Goal: Communication & Community: Answer question/provide support

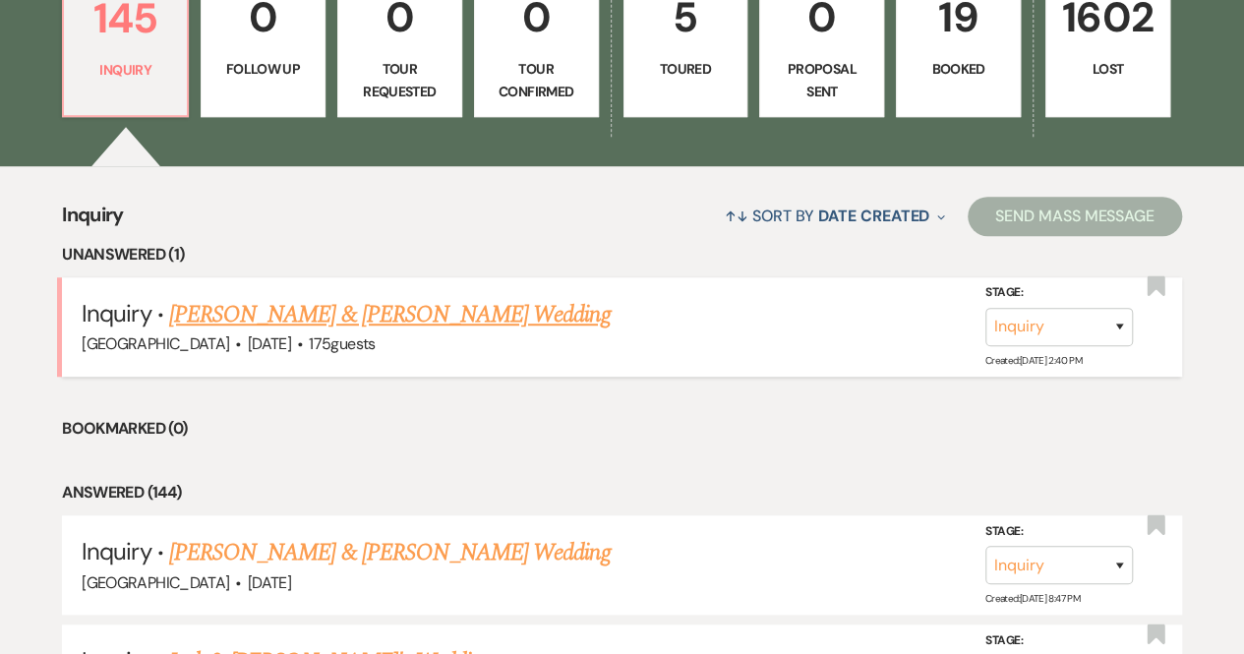
click at [468, 311] on link "[PERSON_NAME] & [PERSON_NAME] Wedding" at bounding box center [389, 314] width 441 height 35
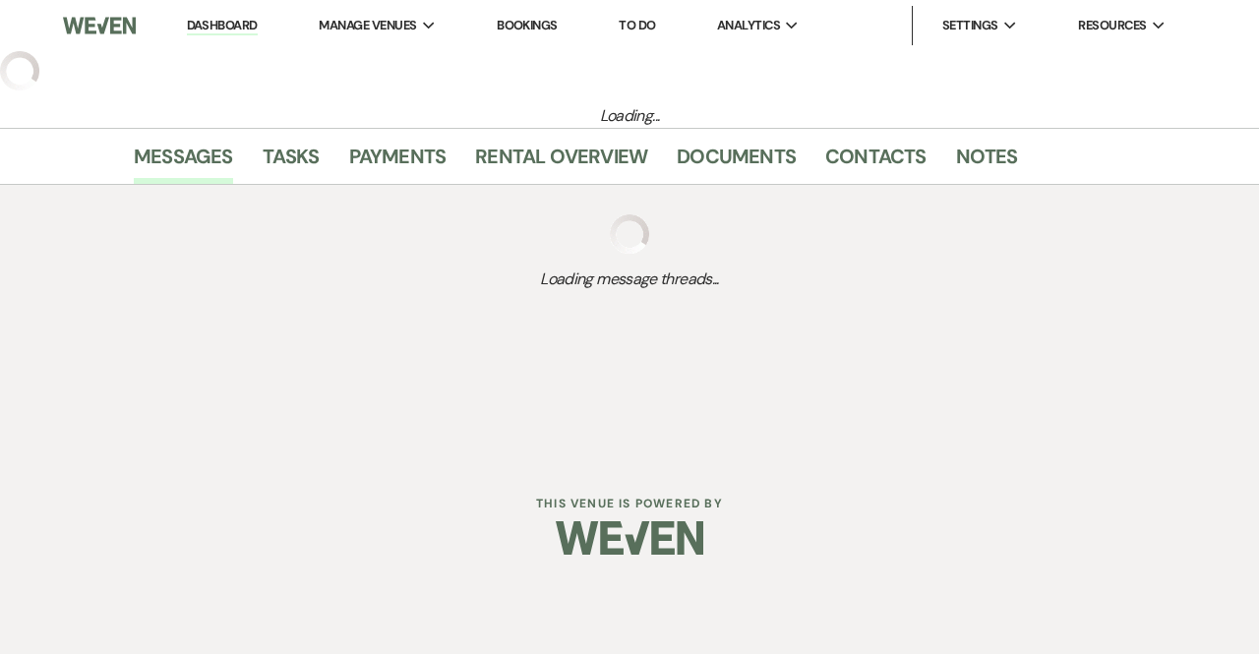
select select "5"
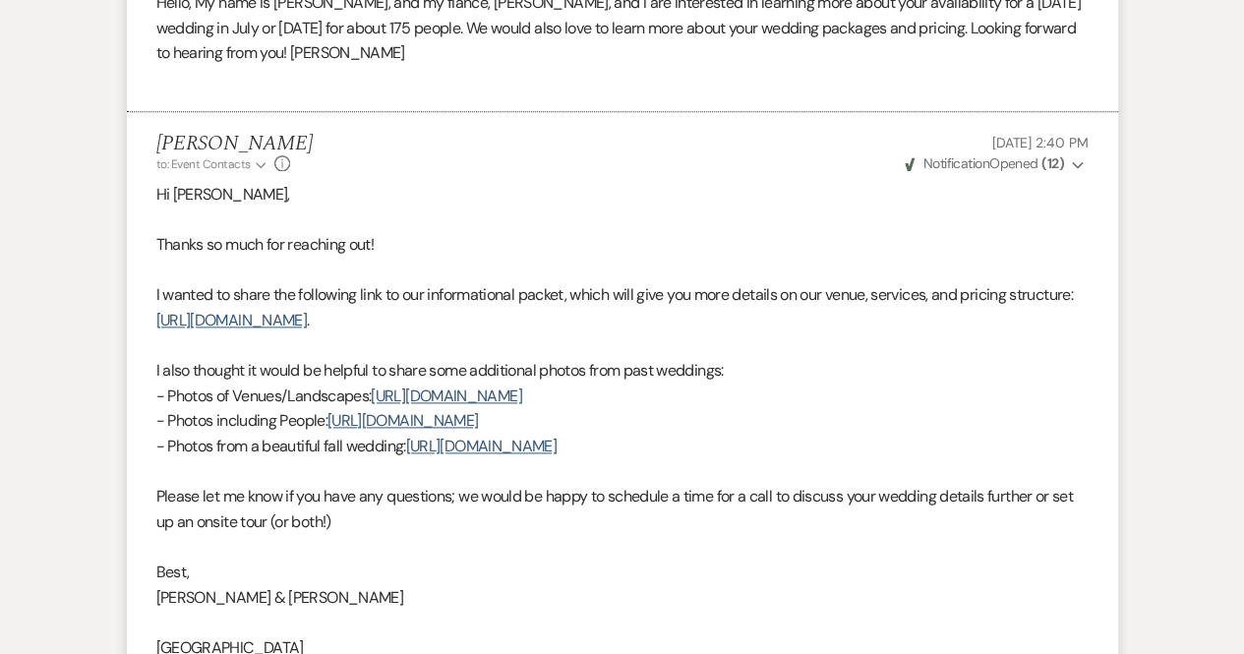
scroll to position [1574, 0]
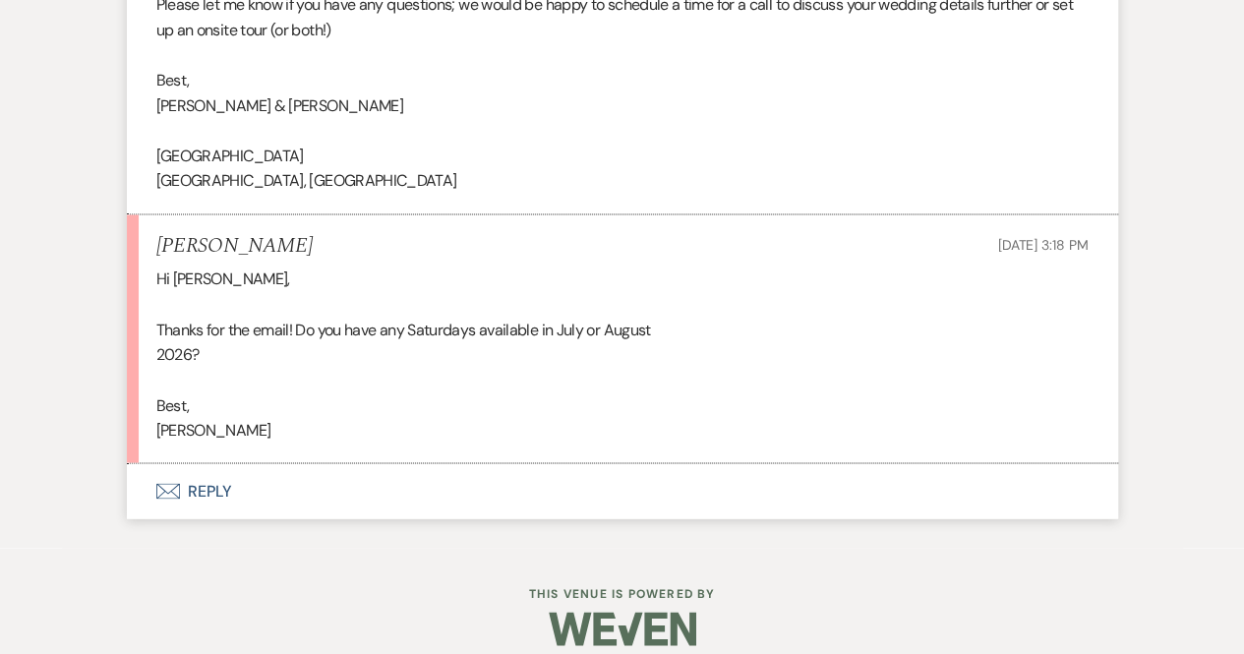
click at [193, 490] on button "Envelope Reply" at bounding box center [622, 490] width 991 height 55
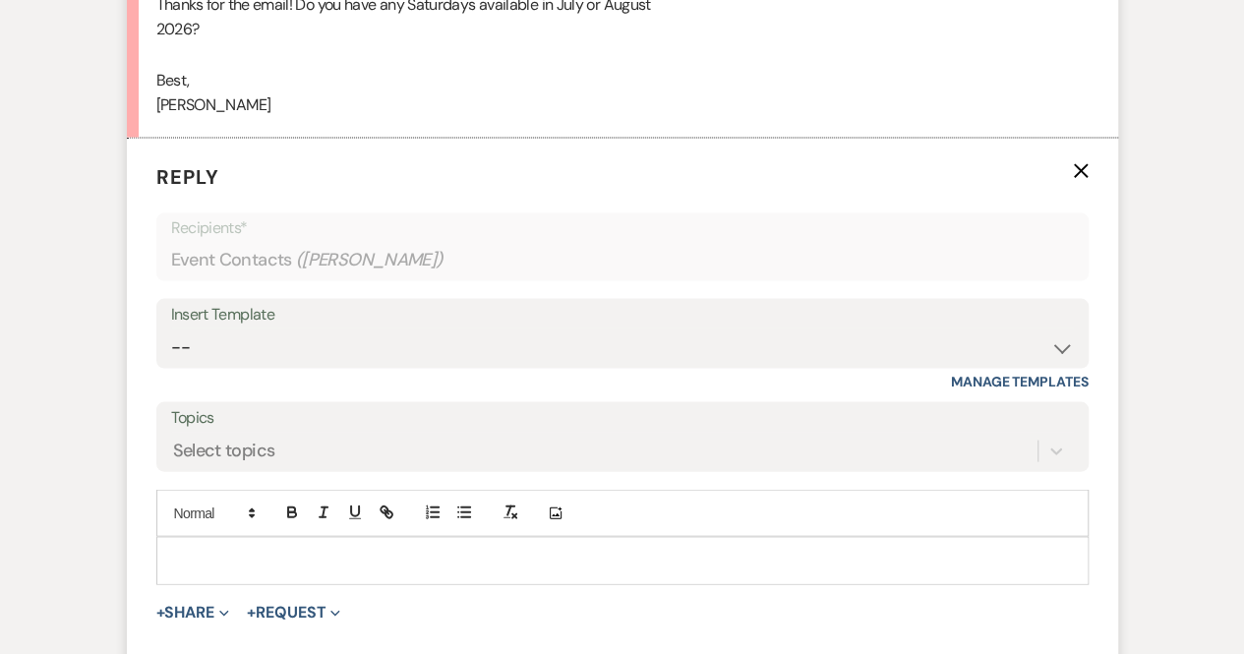
scroll to position [1911, 0]
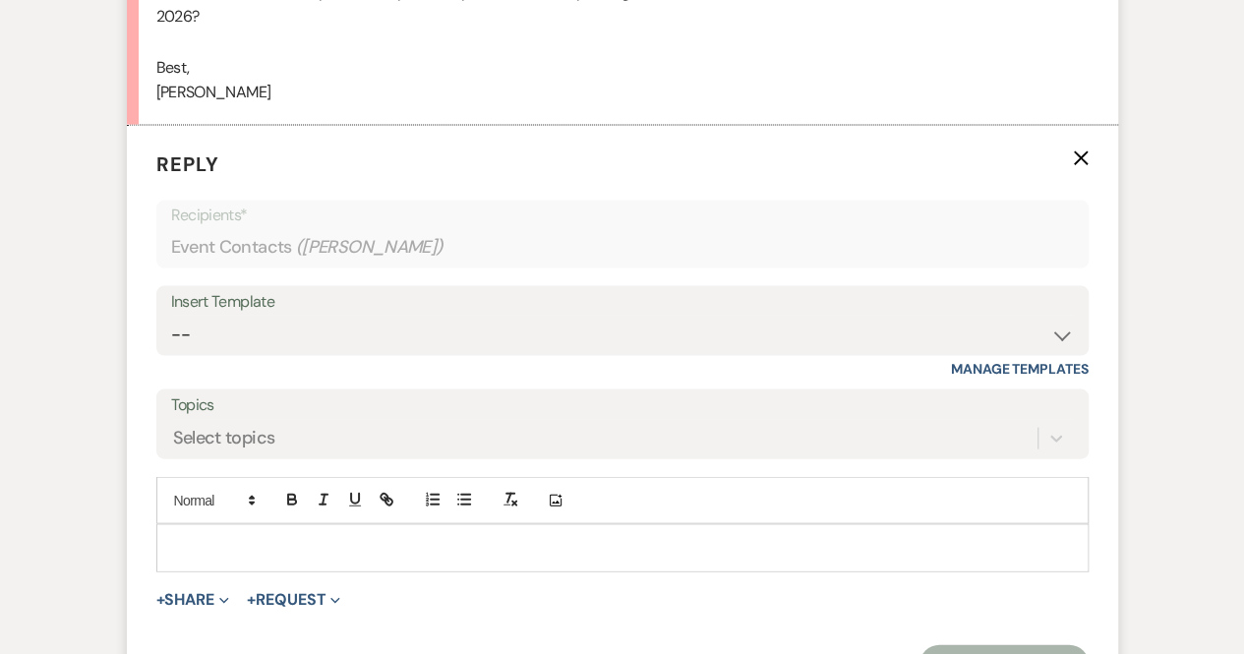
click at [267, 542] on p at bounding box center [622, 548] width 901 height 22
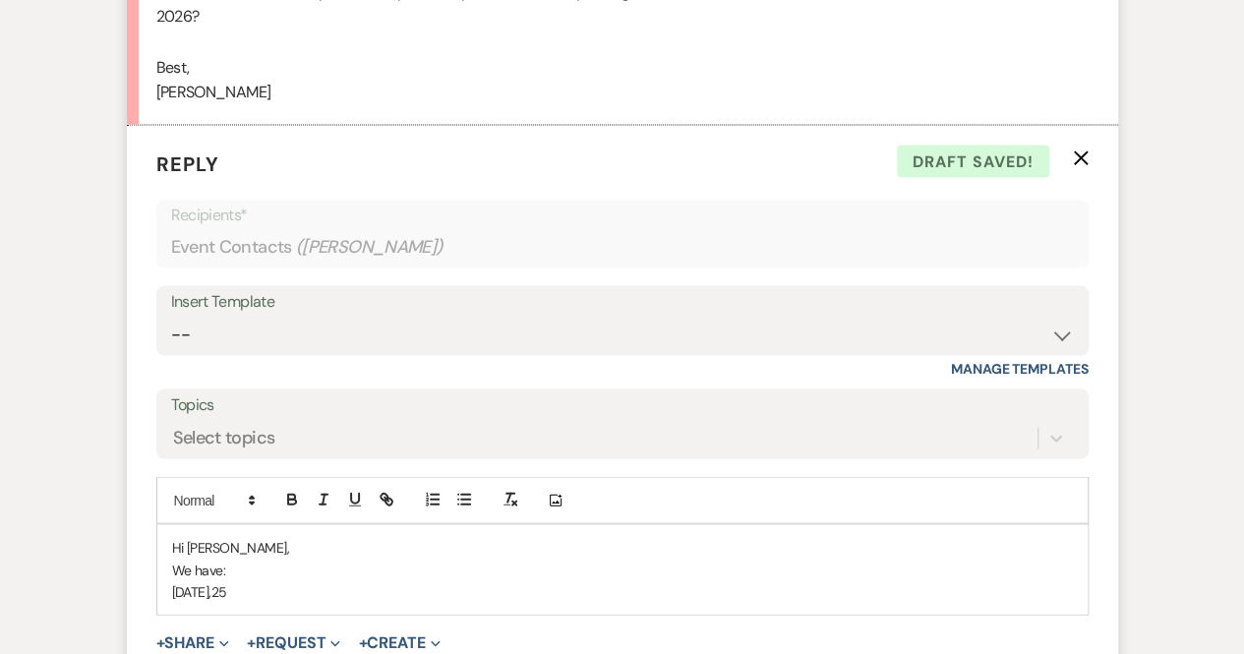
click at [222, 591] on p "[DATE],25" at bounding box center [622, 592] width 901 height 22
click at [277, 593] on p "[DATE] ,25" at bounding box center [622, 592] width 901 height 22
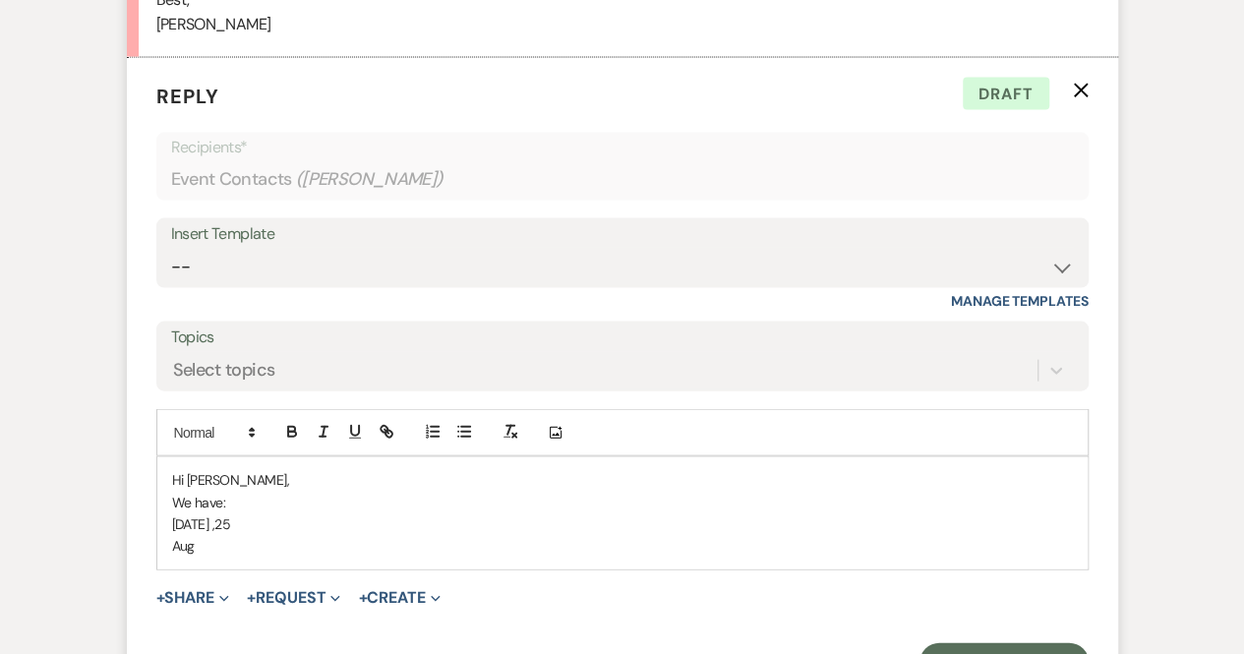
scroll to position [2010, 0]
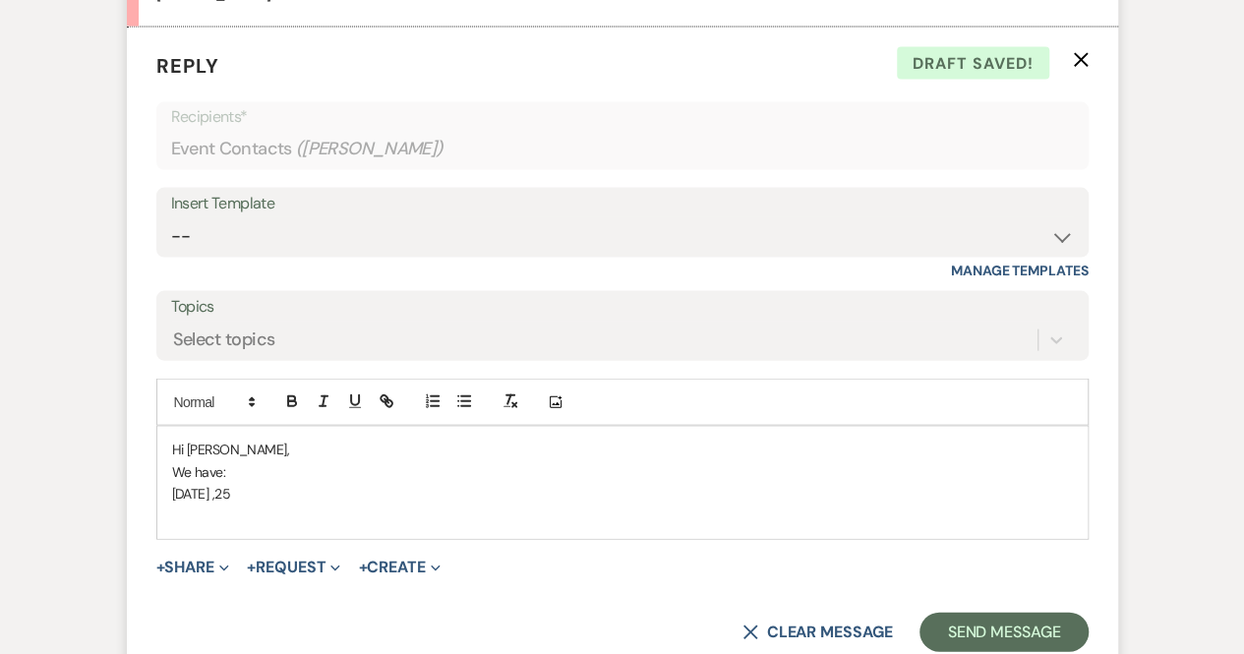
click at [242, 492] on p "[DATE] ,25" at bounding box center [622, 494] width 901 height 22
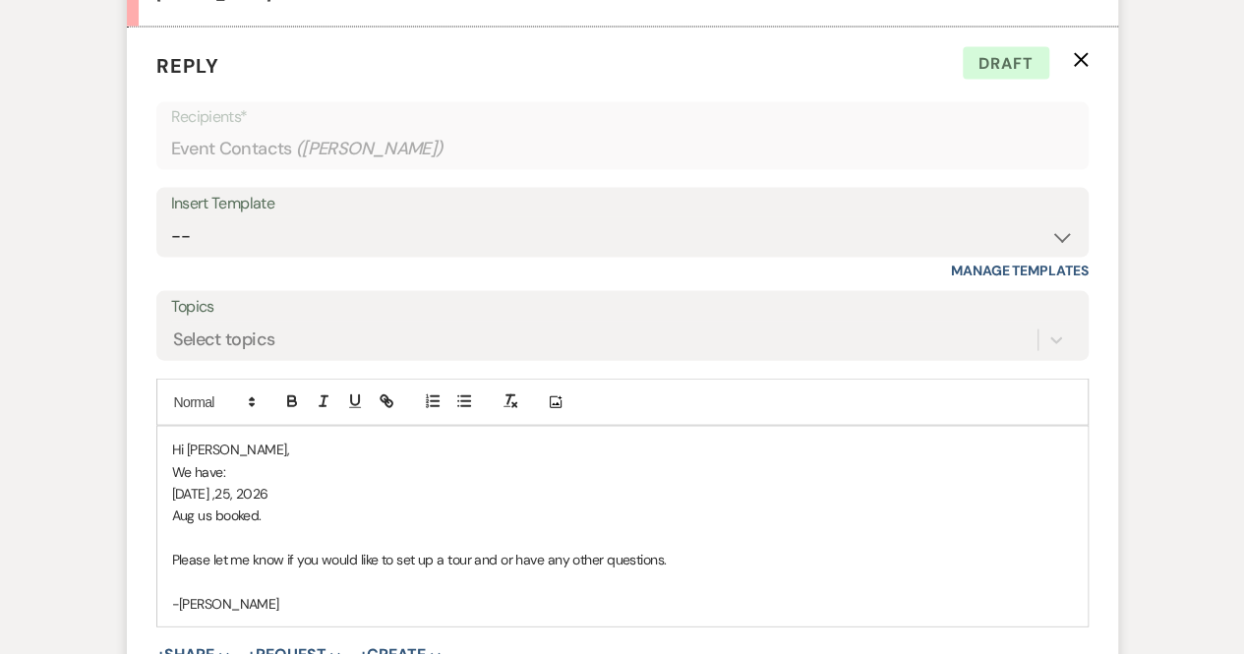
drag, startPoint x: 205, startPoint y: 509, endPoint x: 237, endPoint y: 509, distance: 32.5
click at [205, 509] on p "Aug us booked." at bounding box center [622, 516] width 901 height 22
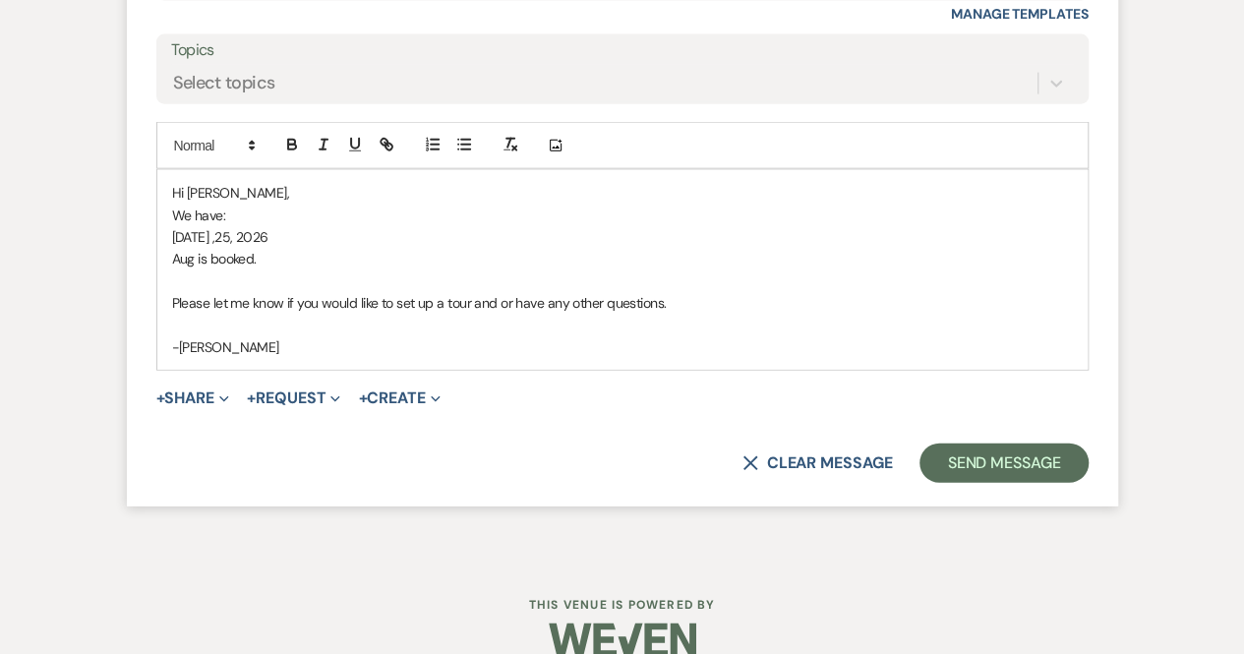
scroll to position [2296, 0]
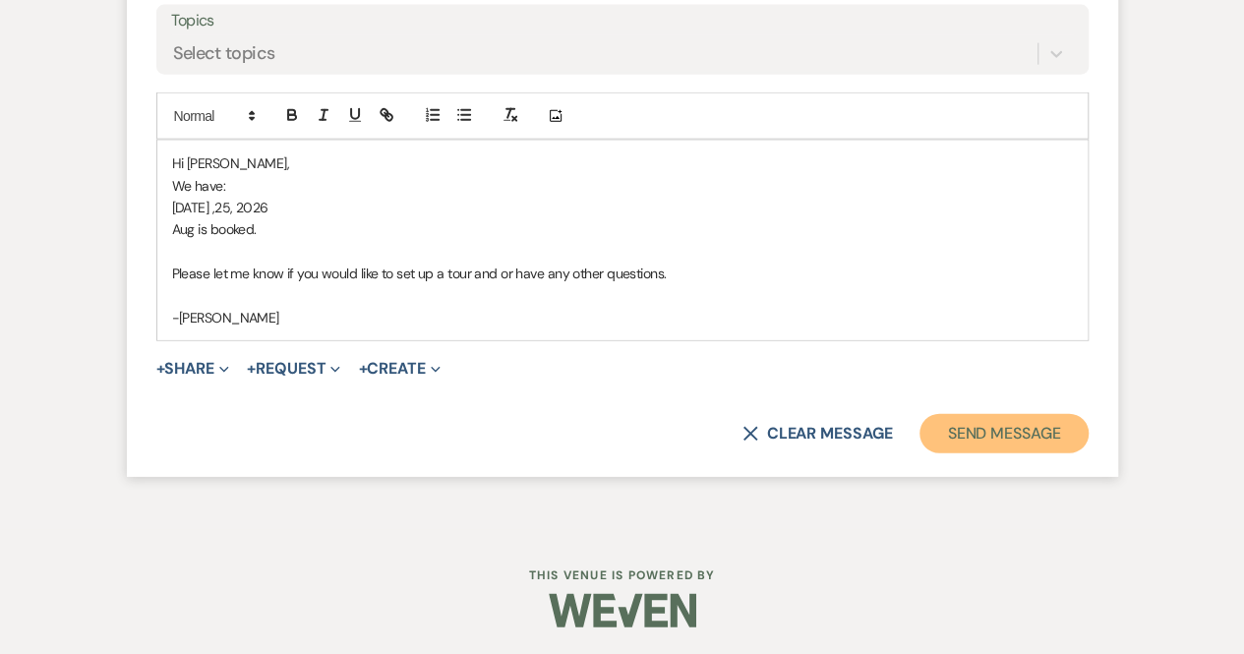
click at [1021, 444] on button "Send Message" at bounding box center [1004, 433] width 168 height 39
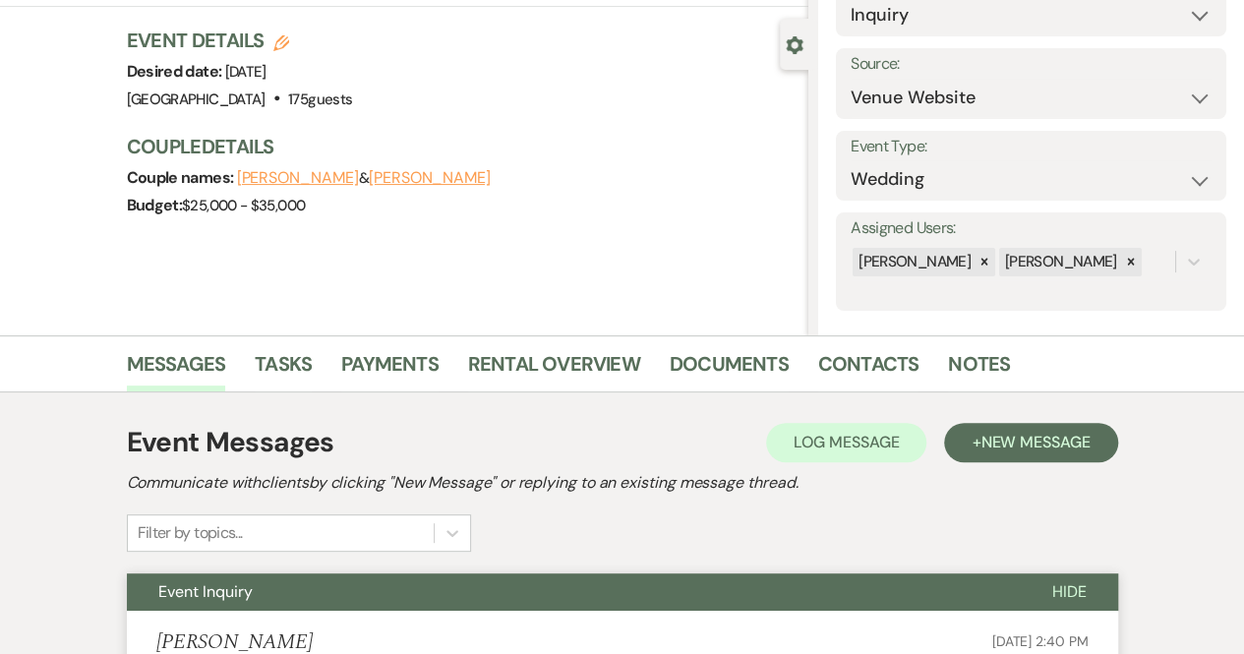
scroll to position [0, 0]
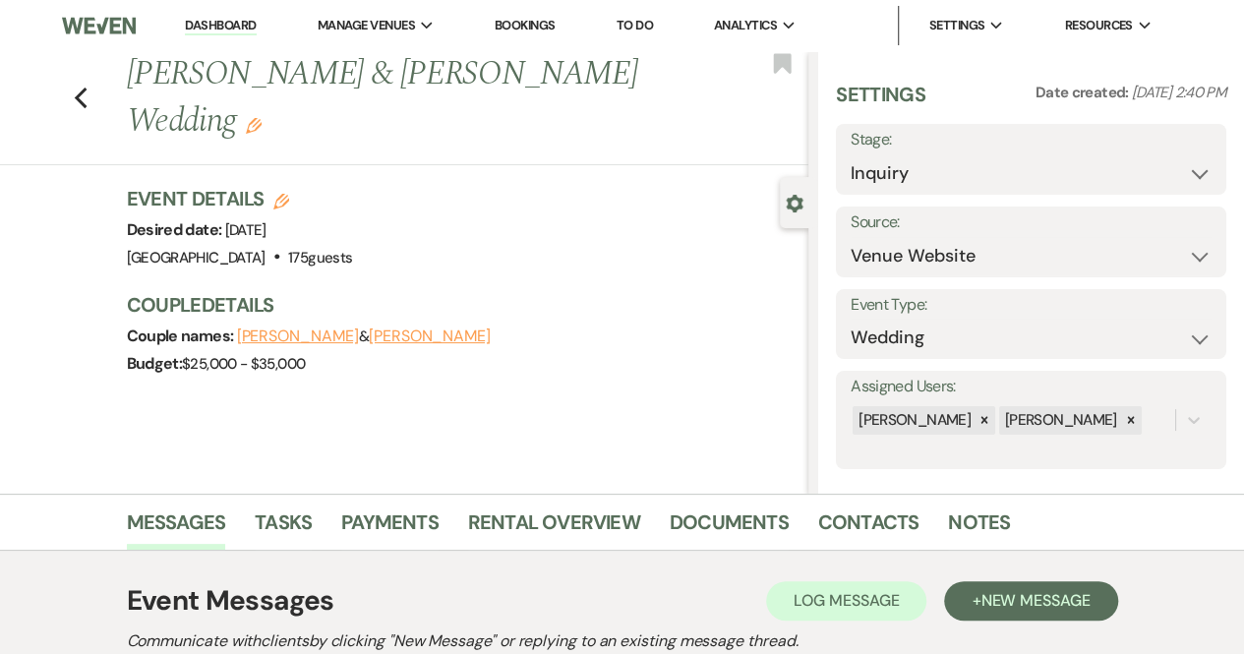
click at [237, 17] on link "Dashboard" at bounding box center [220, 26] width 71 height 19
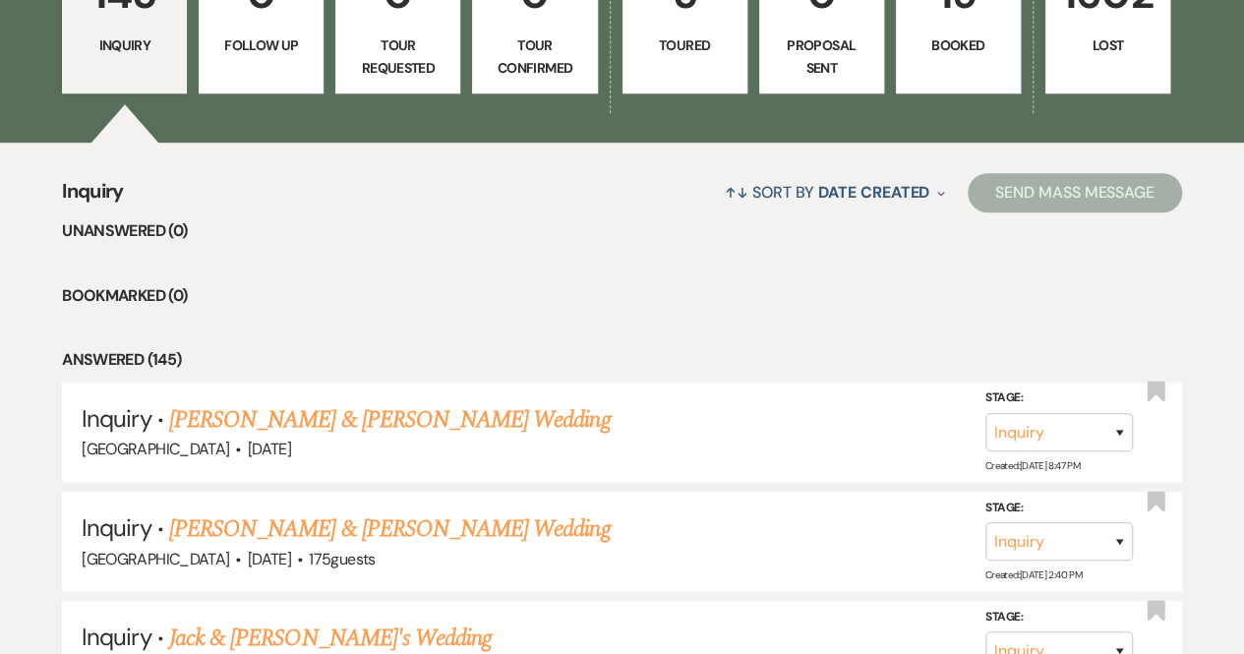
scroll to position [787, 0]
